Goal: Find specific page/section: Find specific page/section

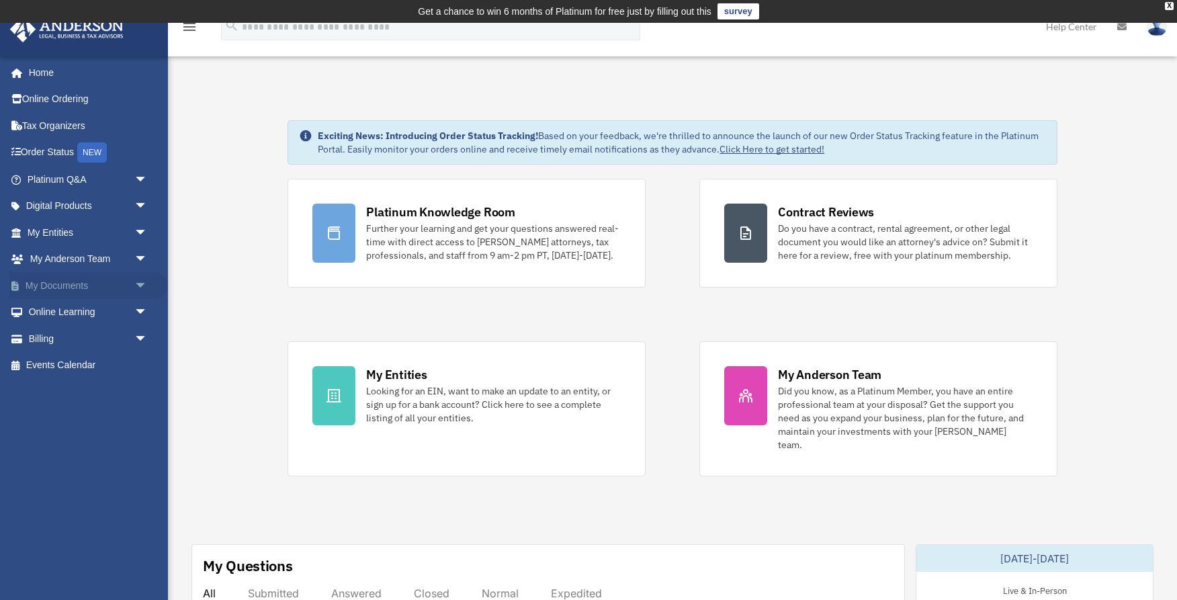
click at [59, 284] on link "My Documents arrow_drop_down" at bounding box center [88, 285] width 159 height 27
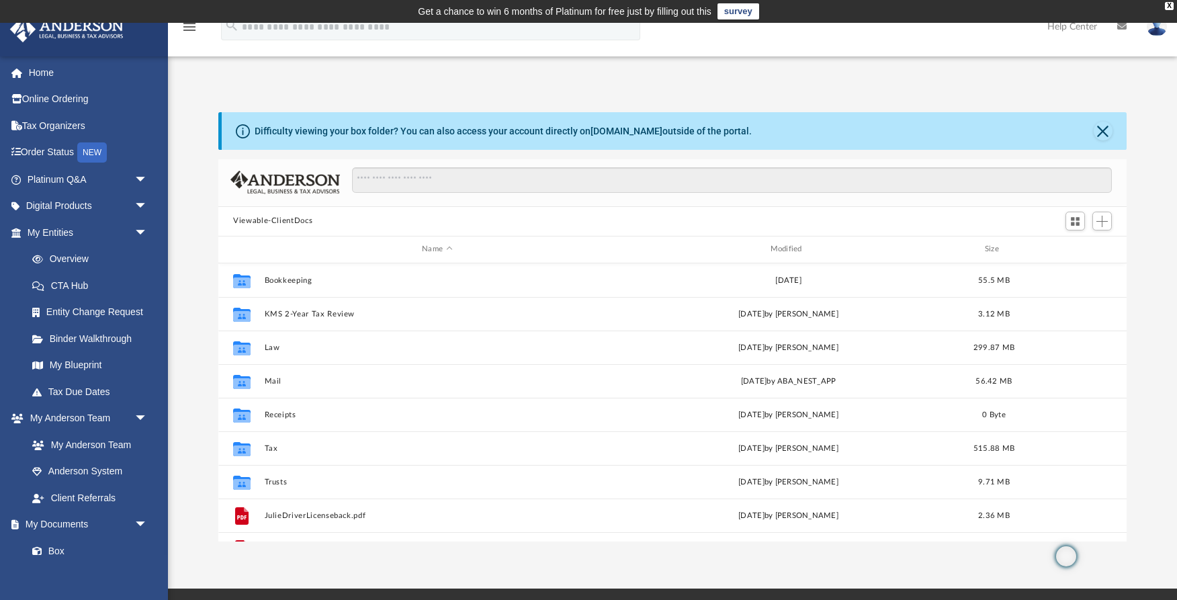
scroll to position [305, 908]
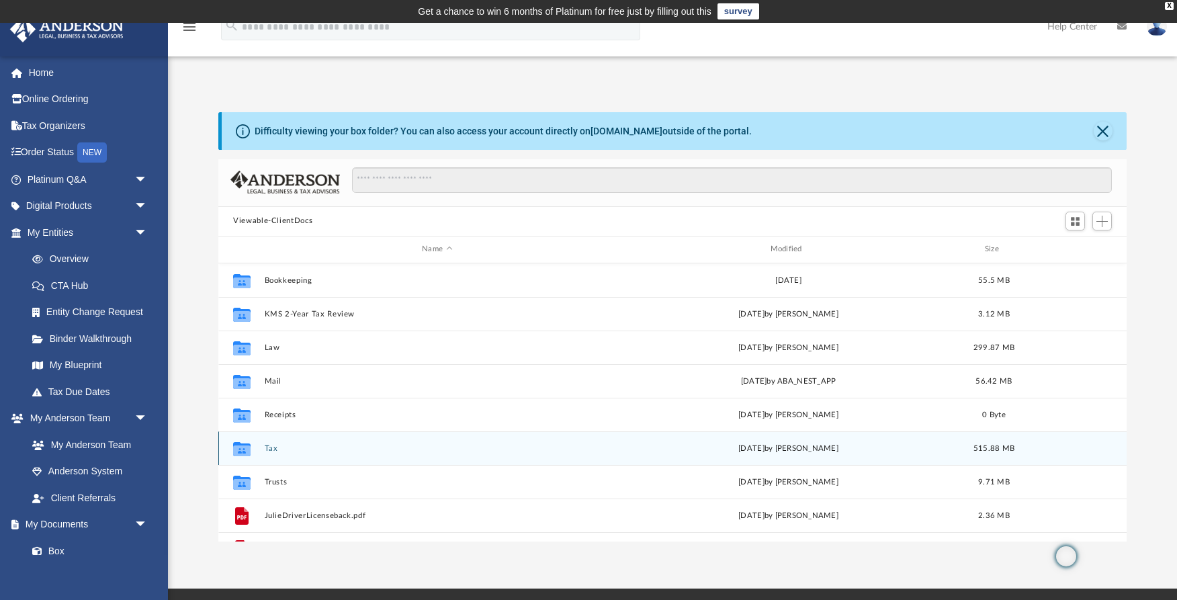
click at [289, 447] on button "Tax" at bounding box center [437, 448] width 345 height 9
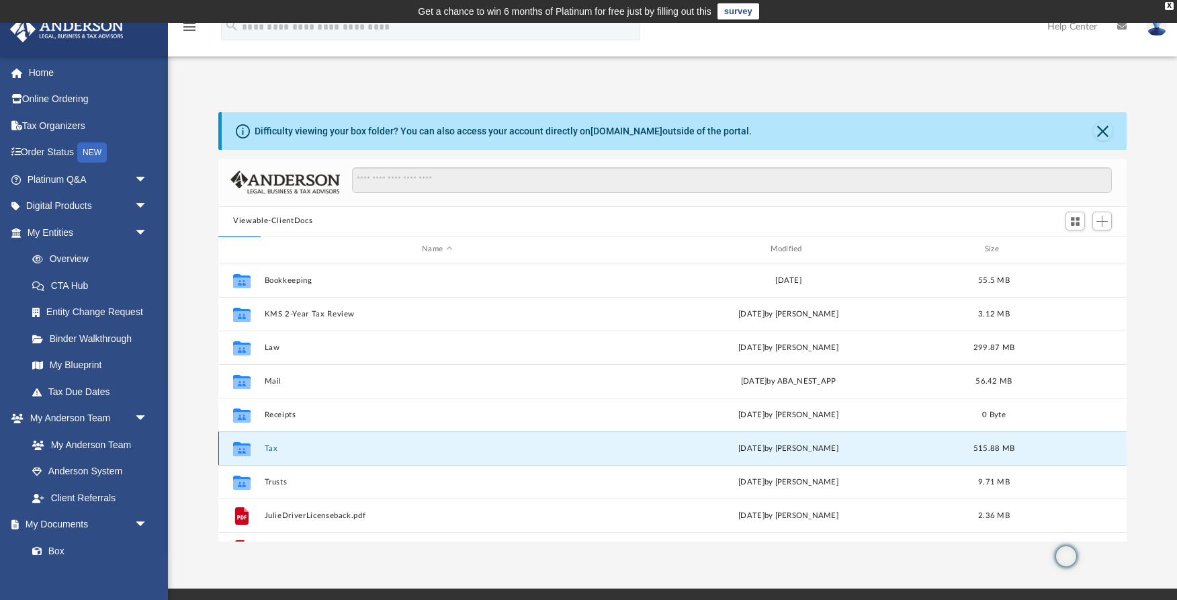
click at [289, 447] on button "Tax" at bounding box center [437, 448] width 345 height 9
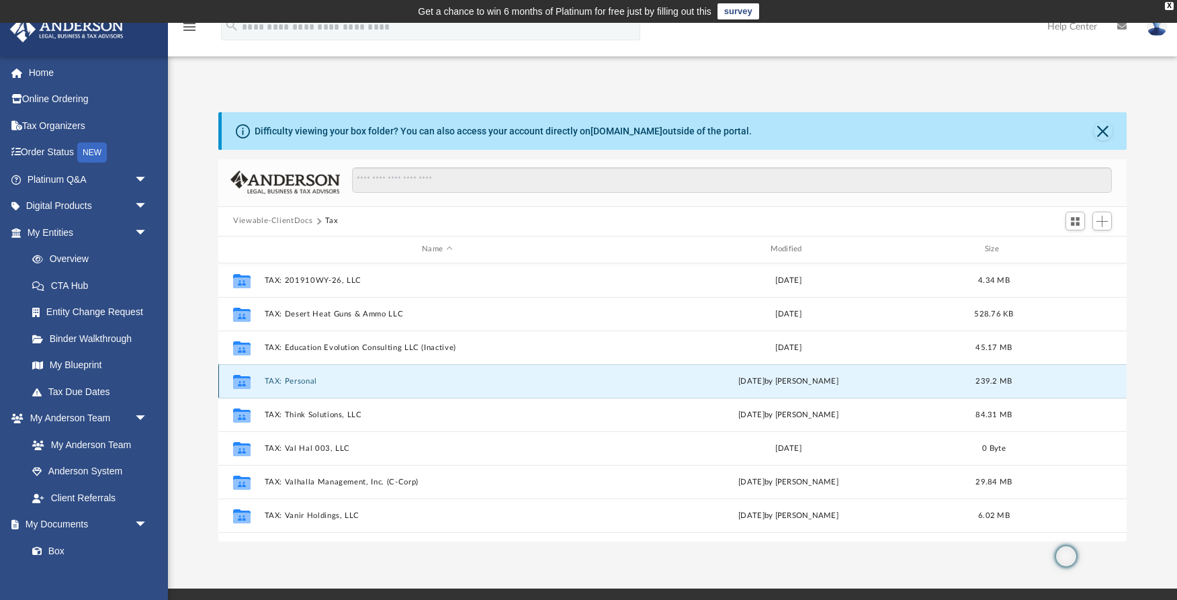
click at [312, 379] on button "TAX: Personal" at bounding box center [437, 381] width 345 height 9
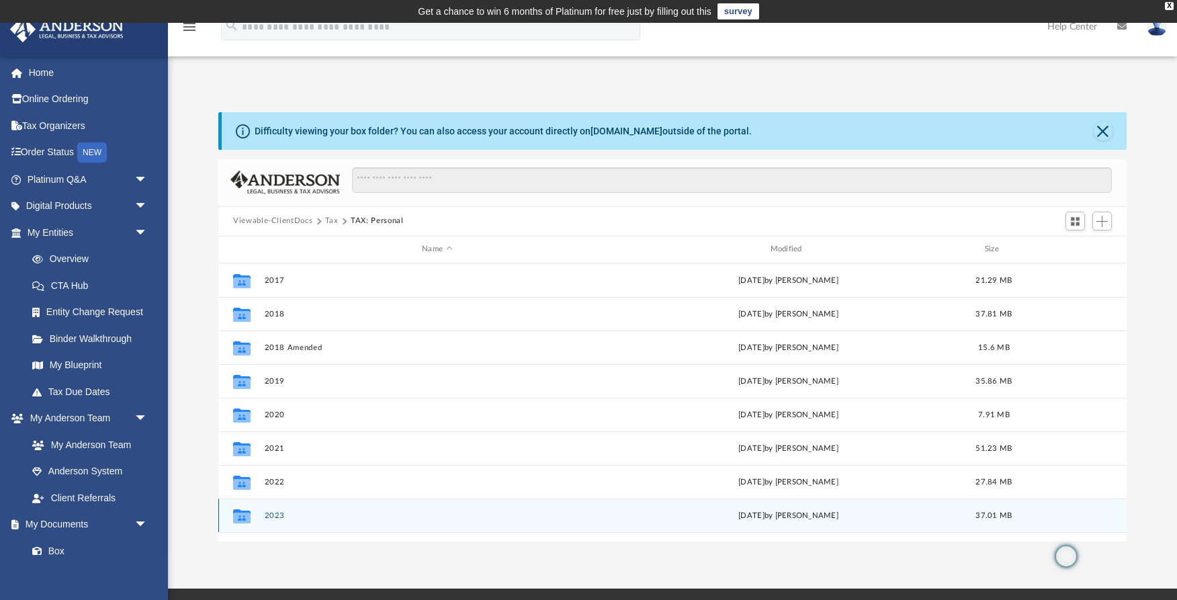
click at [307, 507] on div "Collaborated Folder 2023 Mon Aug 11 2025 by Julie Adamic 37.01 MB" at bounding box center [672, 516] width 908 height 34
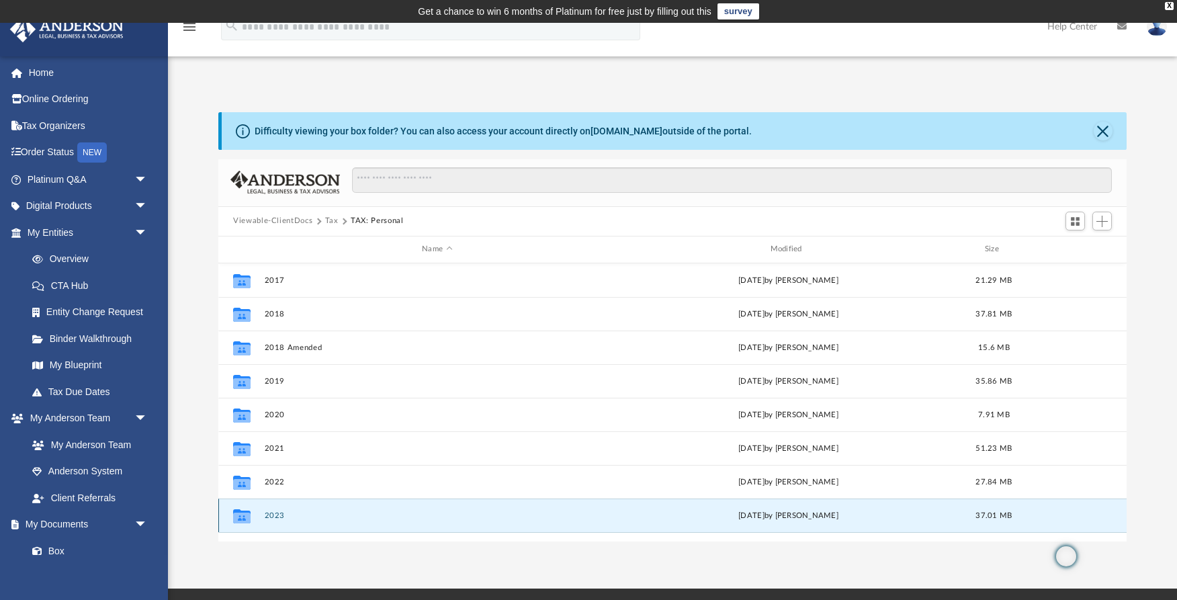
click at [307, 507] on div "Collaborated Folder 2023 Mon Aug 11 2025 by Julie Adamic 37.01 MB" at bounding box center [672, 516] width 908 height 34
click at [271, 513] on button "2023" at bounding box center [437, 515] width 345 height 9
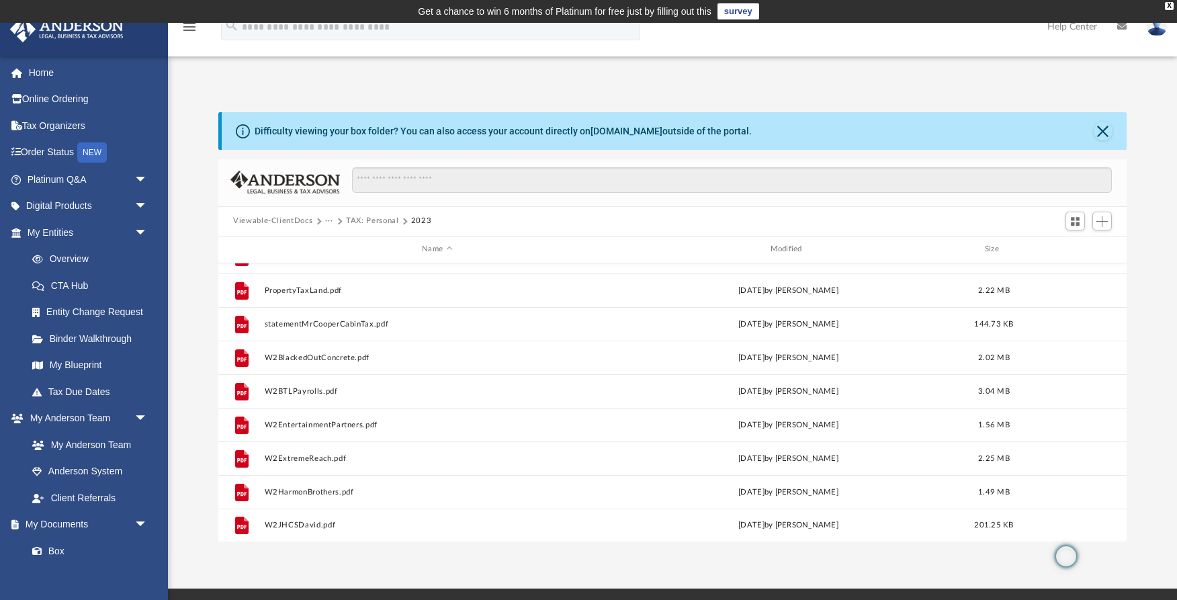
scroll to position [0, 0]
